Goal: Task Accomplishment & Management: Manage account settings

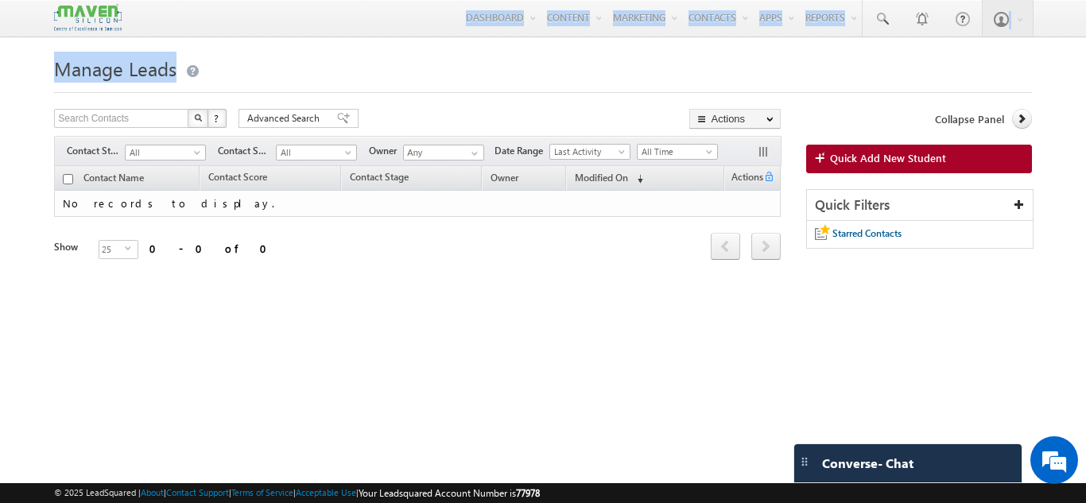
drag, startPoint x: 1049, startPoint y: 85, endPoint x: 1035, endPoint y: -60, distance: 145.4
click at [1035, 0] on html "Menu Gagandip Singh Saini gagan dip@m aven- silic on.co m" at bounding box center [543, 244] width 1086 height 489
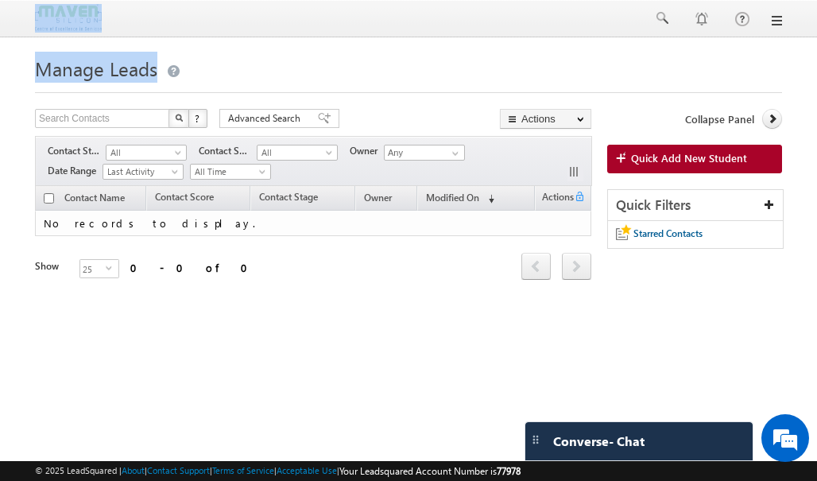
click at [541, 52] on body "Menu Gagandip Singh Saini gagan dip@m aven- silic on.co m" at bounding box center [408, 224] width 817 height 449
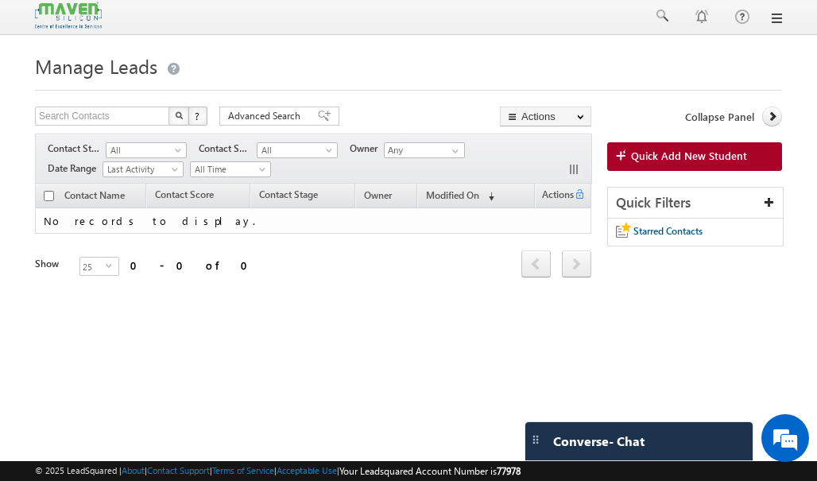
scroll to position [9, 0]
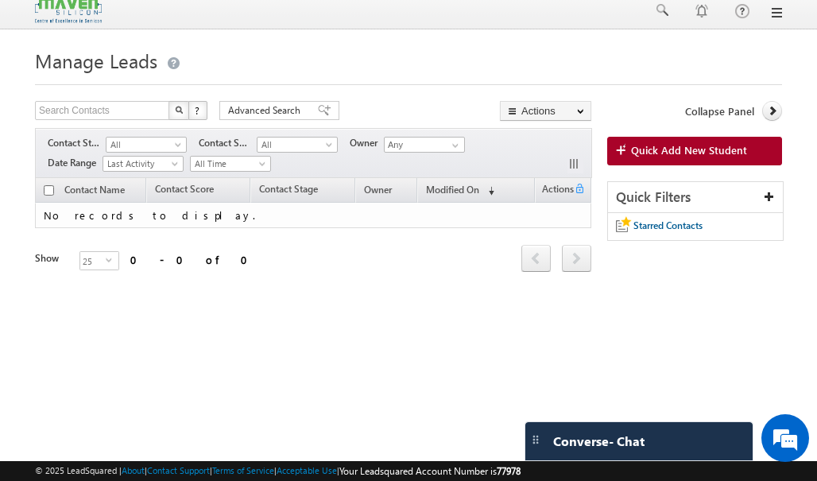
click at [471, 370] on div "Manage Leads Search Contacts X ? 0 results found Advanced Search Advanced Searc…" at bounding box center [408, 242] width 747 height 397
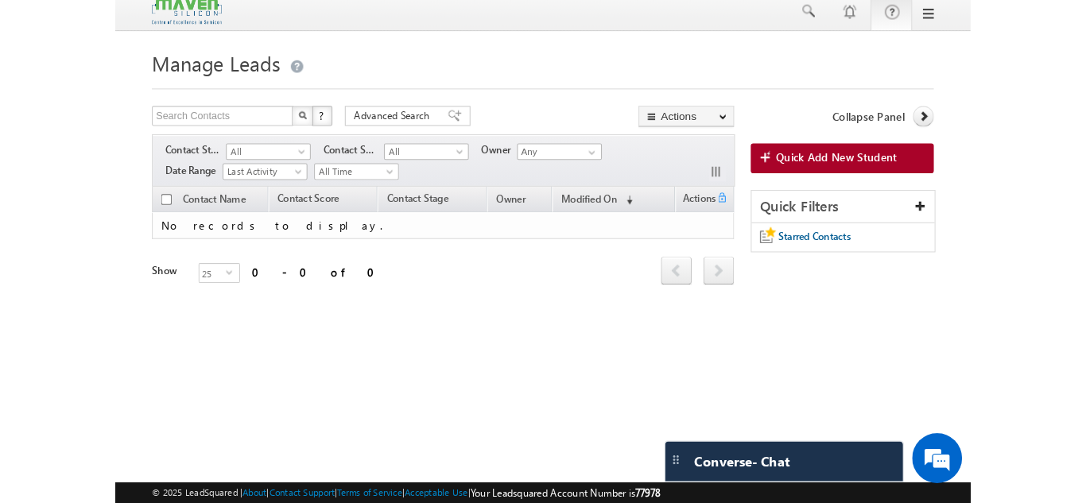
scroll to position [0, 0]
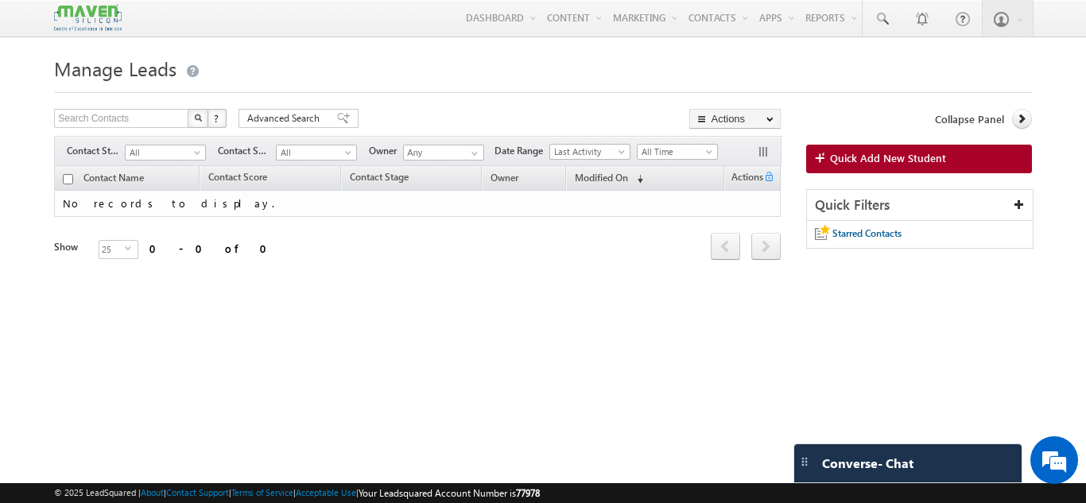
click at [877, 62] on h1 "Manage Leads" at bounding box center [542, 67] width 977 height 31
drag, startPoint x: 877, startPoint y: 62, endPoint x: 865, endPoint y: 96, distance: 36.2
drag, startPoint x: 865, startPoint y: 96, endPoint x: 909, endPoint y: 52, distance: 62.4
click at [909, 52] on h1 "Manage Leads" at bounding box center [542, 67] width 977 height 31
drag, startPoint x: 909, startPoint y: 52, endPoint x: 923, endPoint y: 86, distance: 36.0
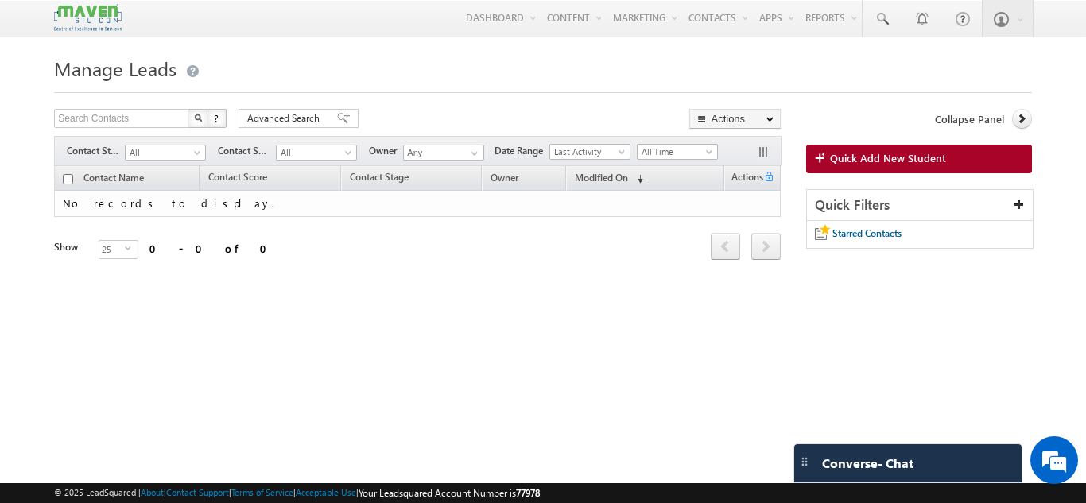
click at [923, 86] on div "Manage Leads" at bounding box center [542, 72] width 977 height 41
drag, startPoint x: 762, startPoint y: 390, endPoint x: 800, endPoint y: 120, distance: 272.9
click at [800, 120] on div "Manage Leads Search Contacts X ? 0 results found Advanced Search Advanced Searc…" at bounding box center [542, 250] width 977 height 397
click at [843, 56] on h1 "Manage Leads" at bounding box center [542, 67] width 977 height 31
drag, startPoint x: 844, startPoint y: 58, endPoint x: 843, endPoint y: 46, distance: 12.0
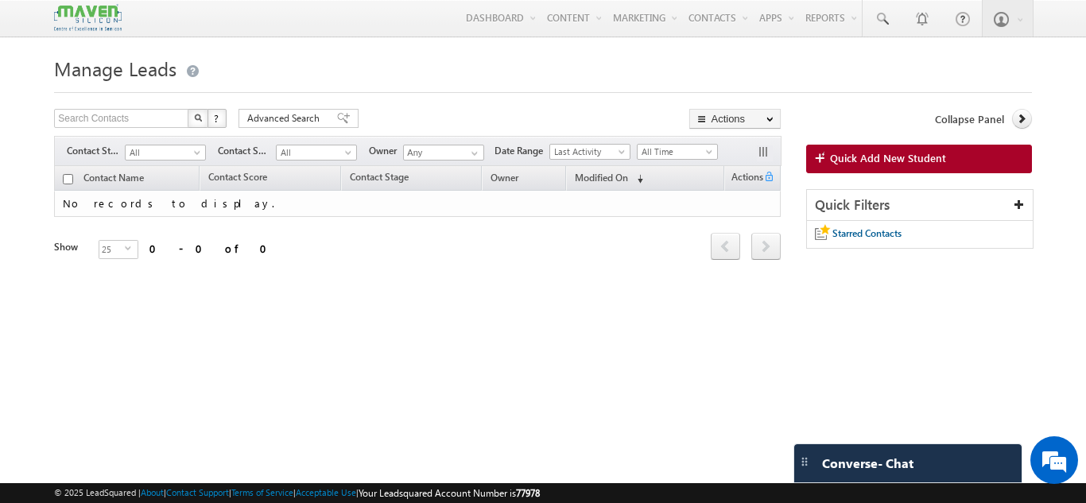
click at [843, 46] on body "Menu Gagandip Singh Saini gagan dip@m aven- silic on.co m" at bounding box center [543, 224] width 1086 height 449
